Goal: Task Accomplishment & Management: Use online tool/utility

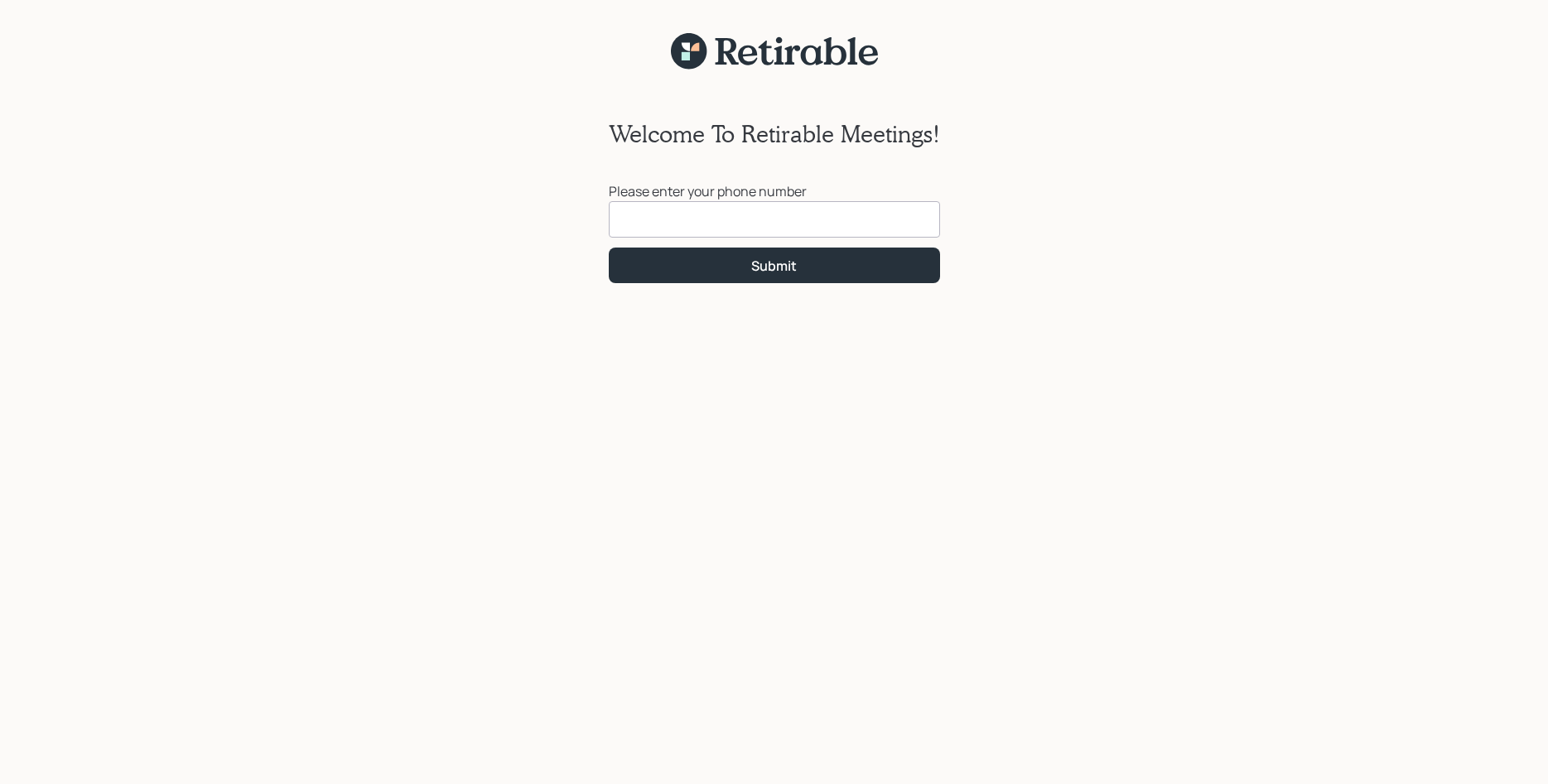
click at [637, 210] on input at bounding box center [774, 219] width 331 height 36
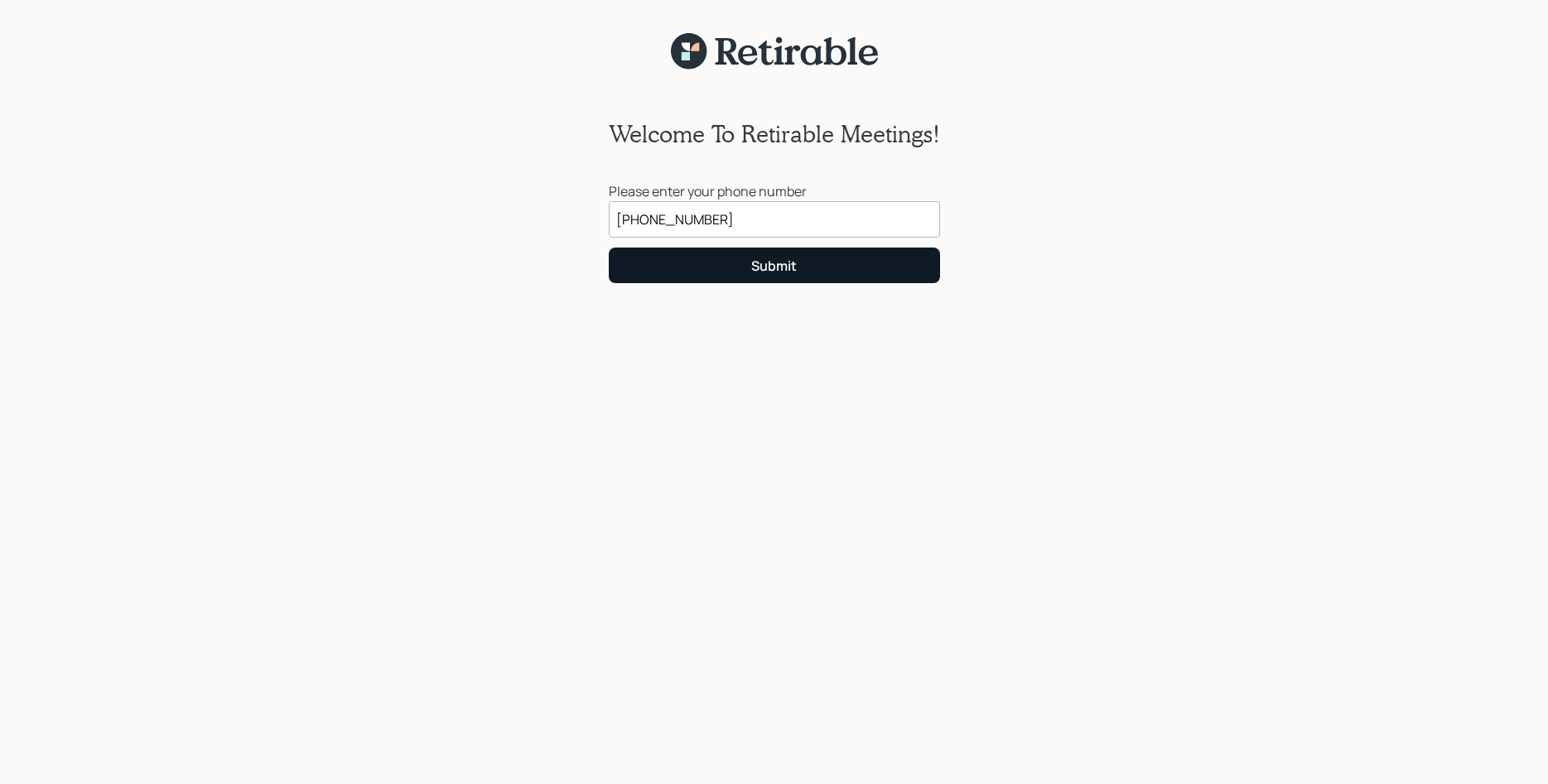
type input "[PHONE_NUMBER]"
click at [733, 263] on button "Submit" at bounding box center [774, 265] width 331 height 36
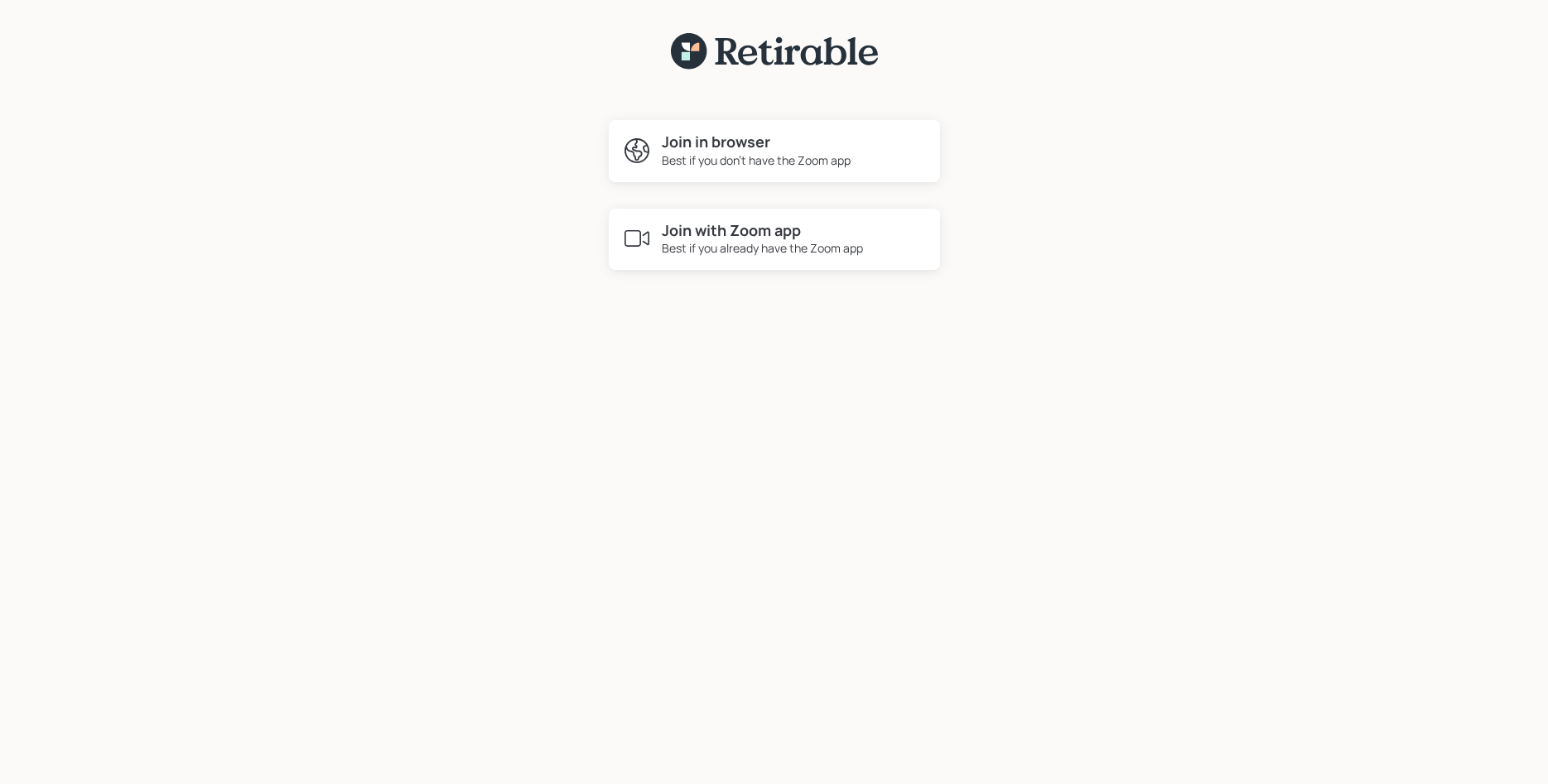
click at [729, 229] on h4 "Join with Zoom app" at bounding box center [762, 231] width 202 height 19
